Goal: Transaction & Acquisition: Book appointment/travel/reservation

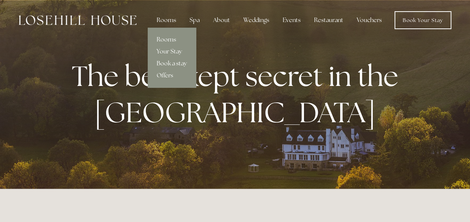
click at [166, 22] on div "Rooms" at bounding box center [166, 20] width 31 height 15
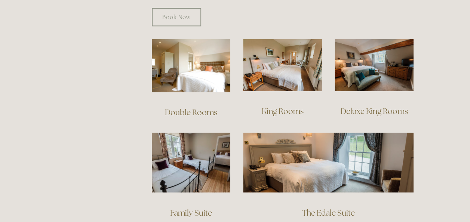
scroll to position [519, 0]
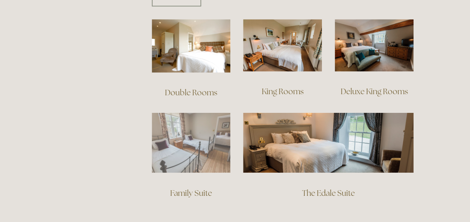
click at [190, 136] on img at bounding box center [191, 143] width 79 height 60
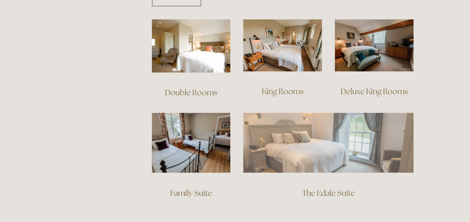
click at [277, 154] on img at bounding box center [328, 143] width 171 height 60
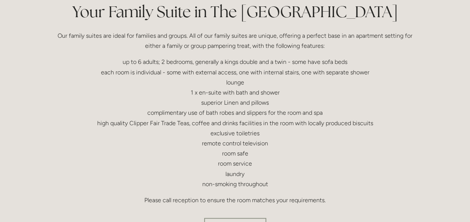
scroll to position [170, 0]
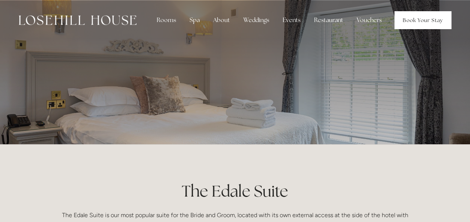
click at [417, 24] on link "Book Your Stay" at bounding box center [423, 20] width 57 height 18
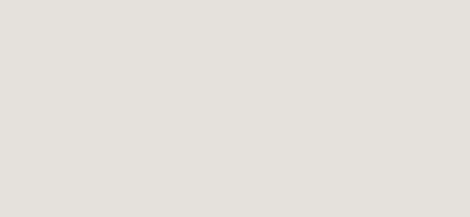
scroll to position [12, 0]
